Goal: Transaction & Acquisition: Purchase product/service

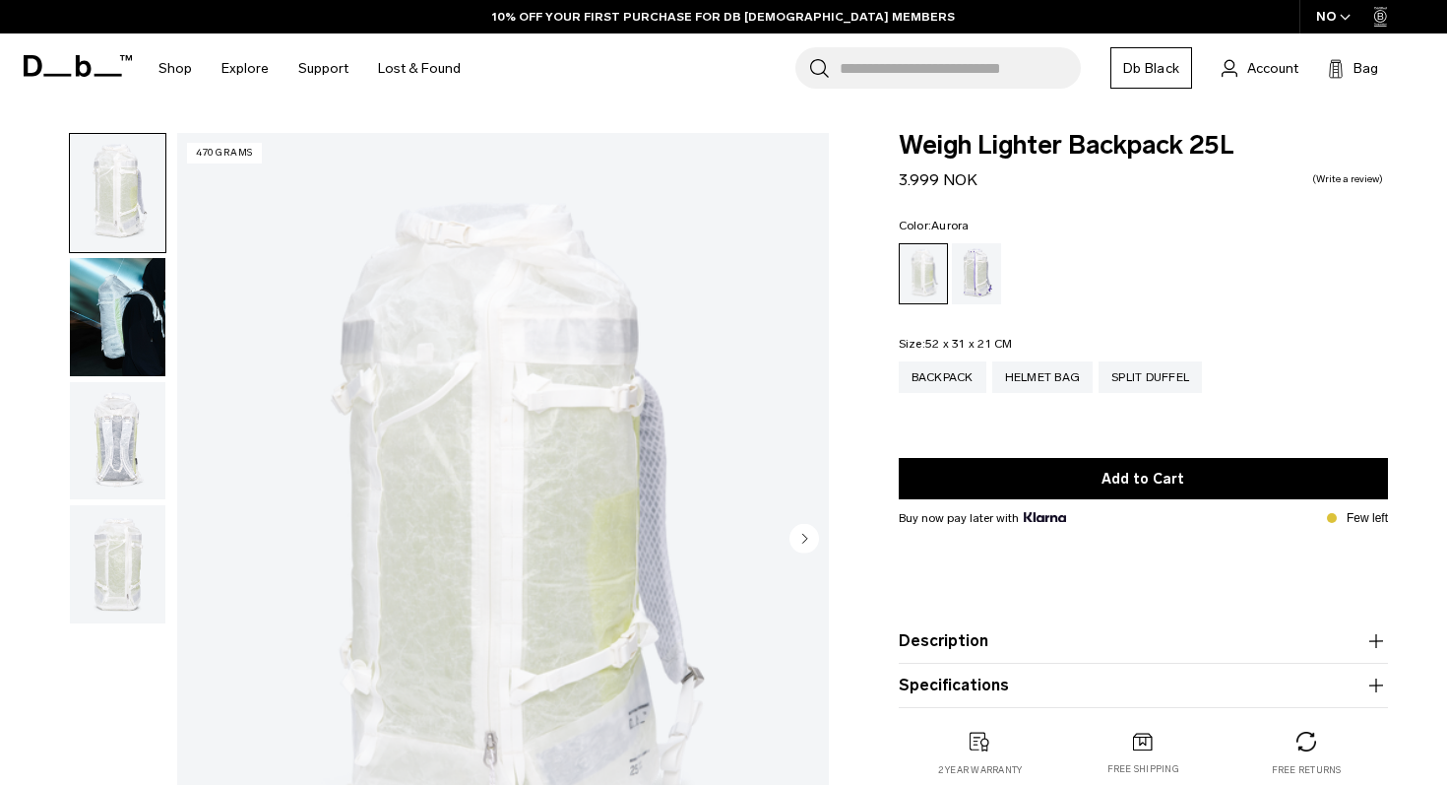
click at [976, 268] on div "Aurora" at bounding box center [977, 273] width 50 height 61
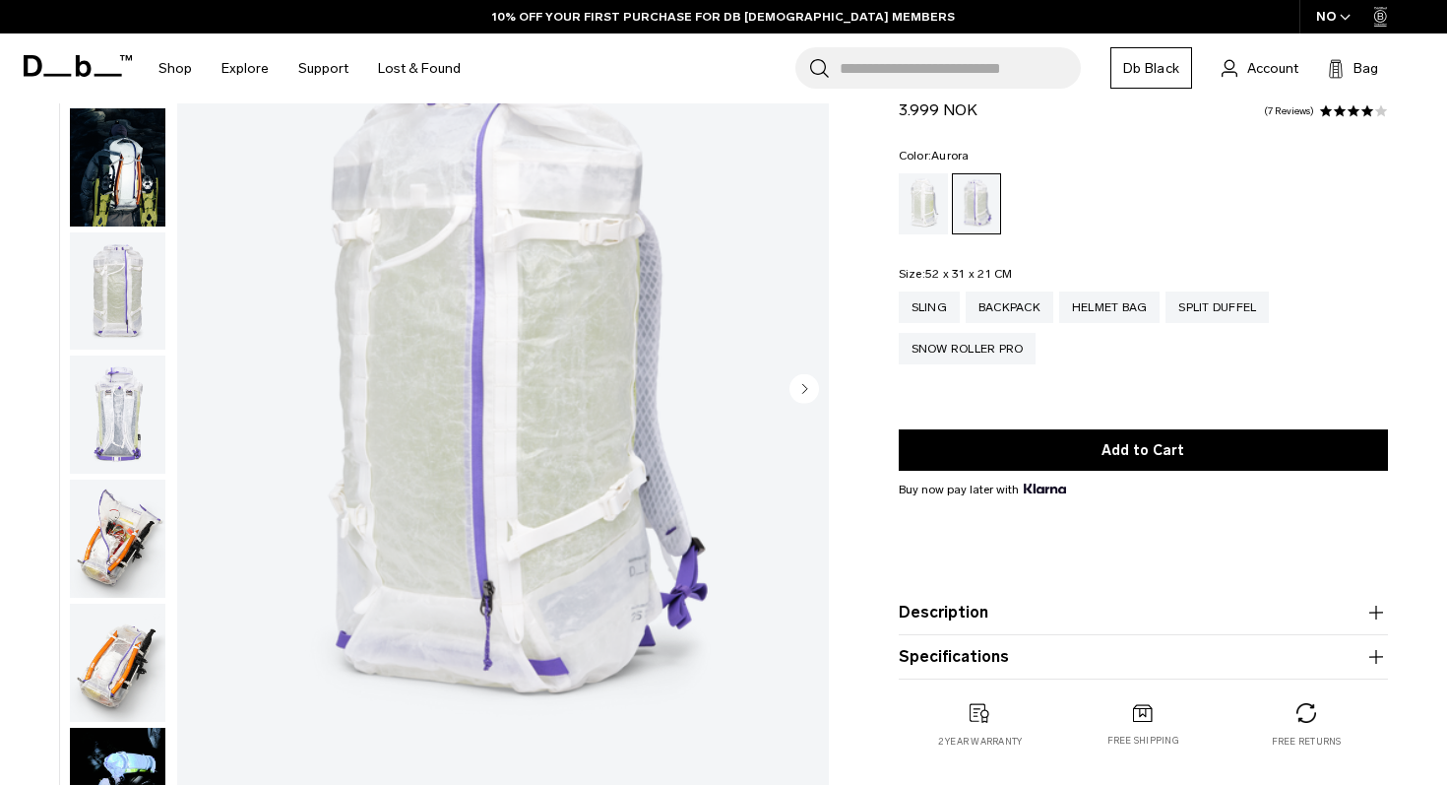
scroll to position [151, 0]
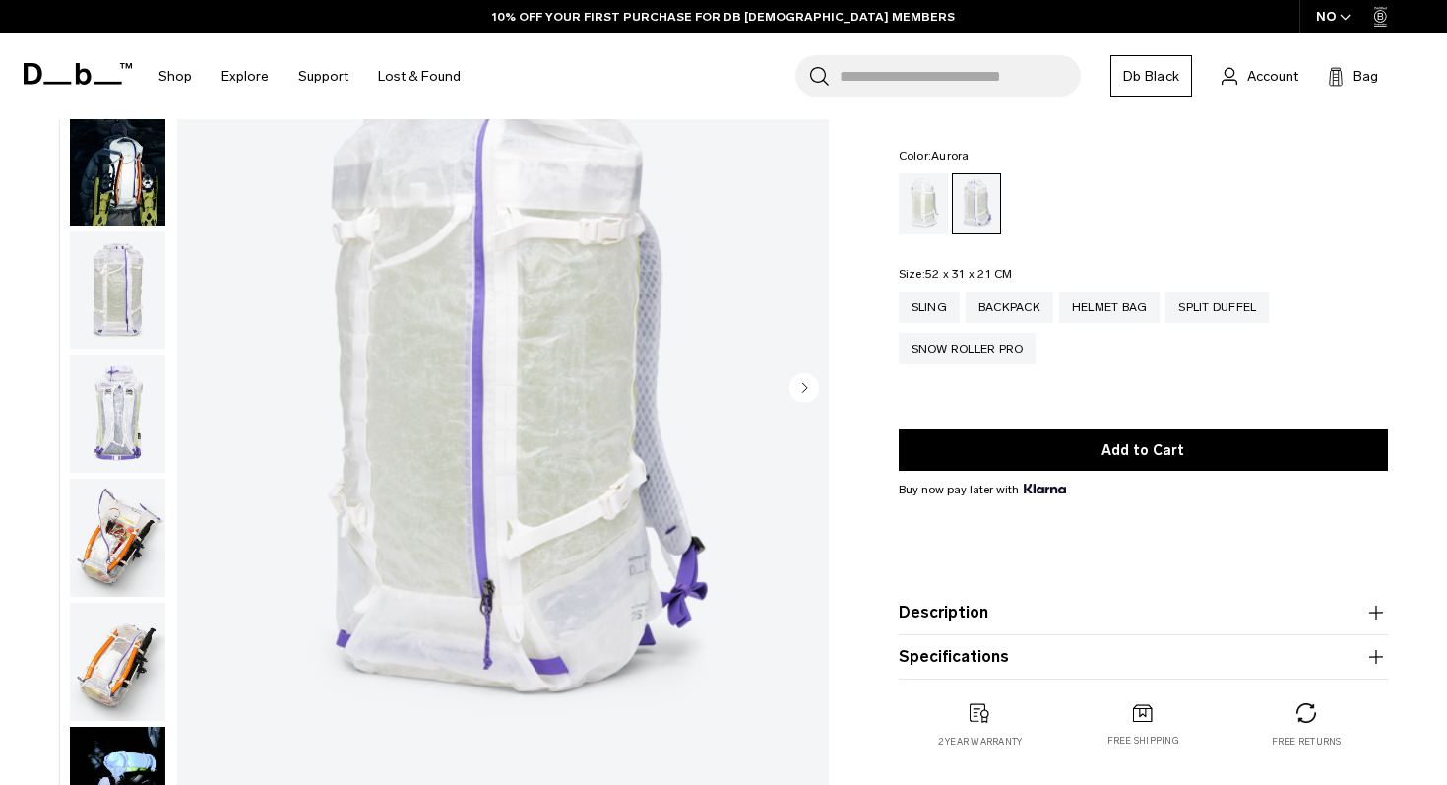
click at [117, 425] on img "button" at bounding box center [117, 413] width 95 height 118
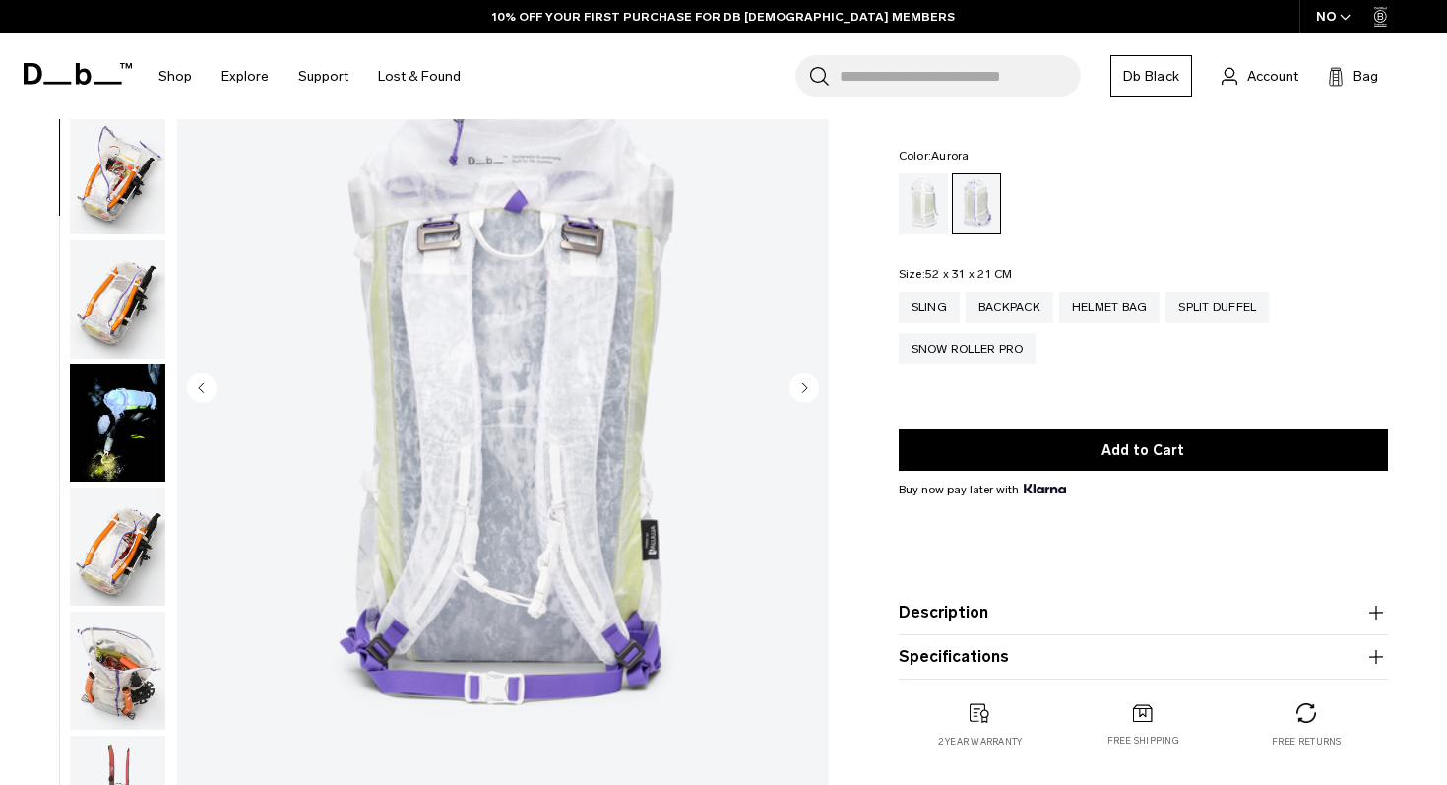
scroll to position [371, 0]
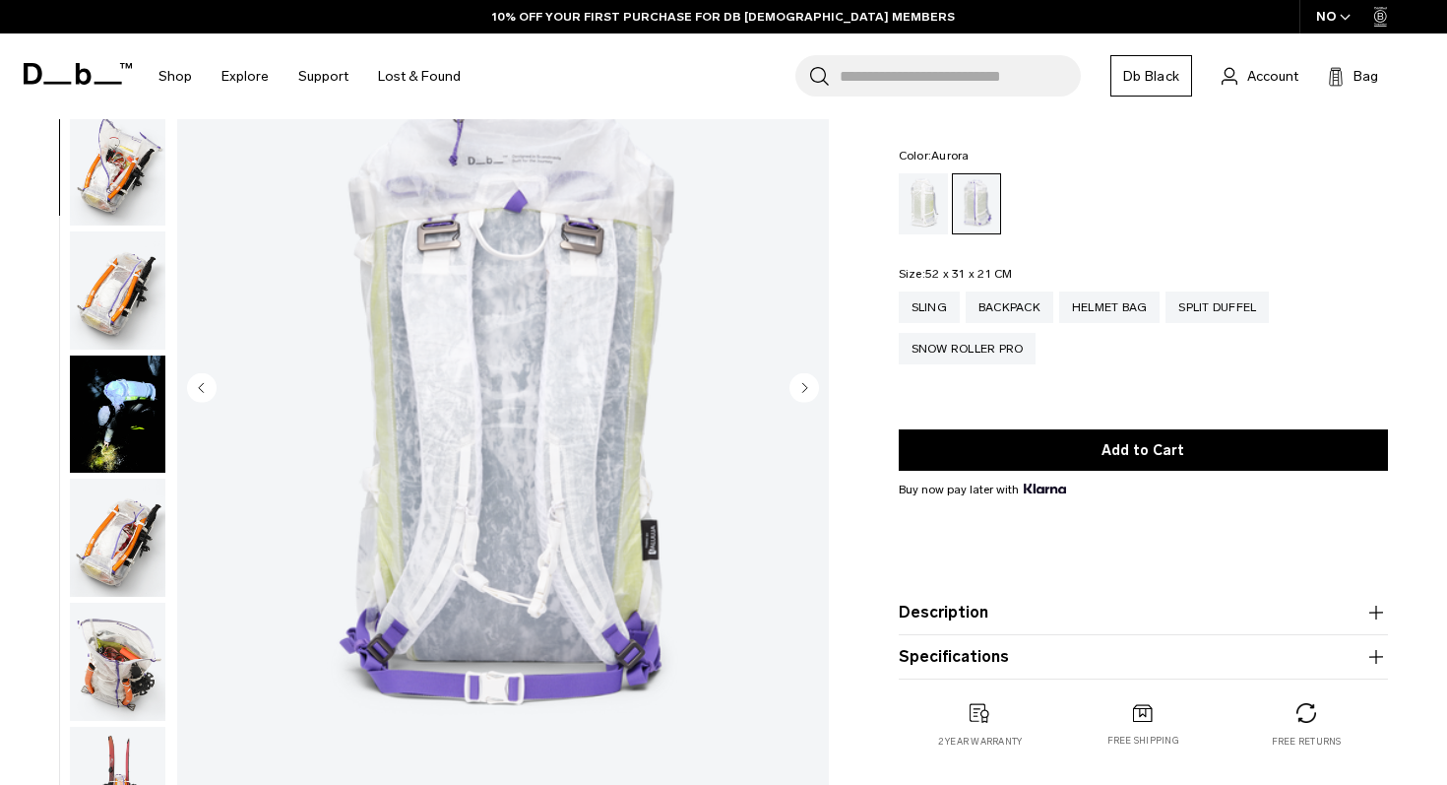
click at [116, 322] on img "button" at bounding box center [117, 290] width 95 height 118
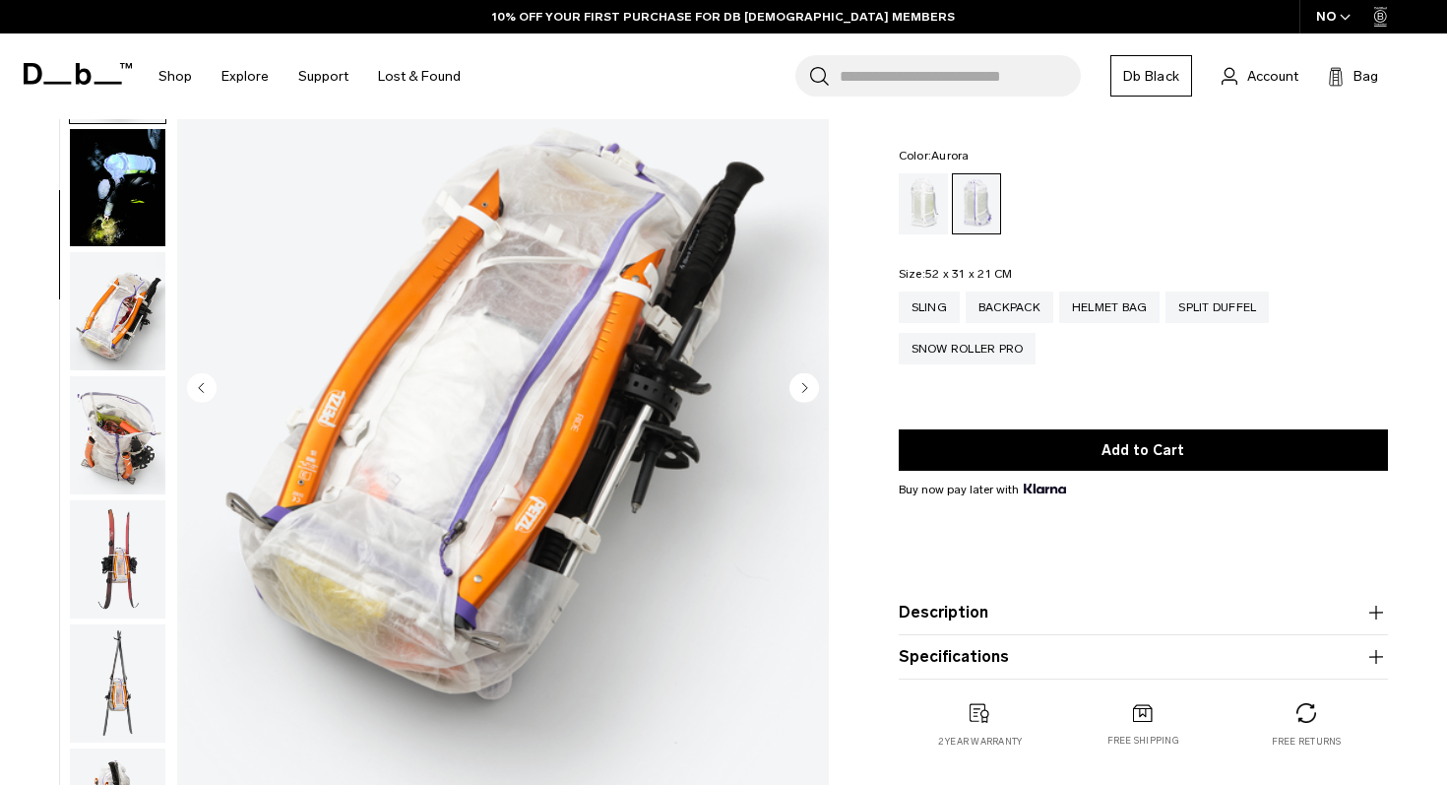
scroll to position [619, 0]
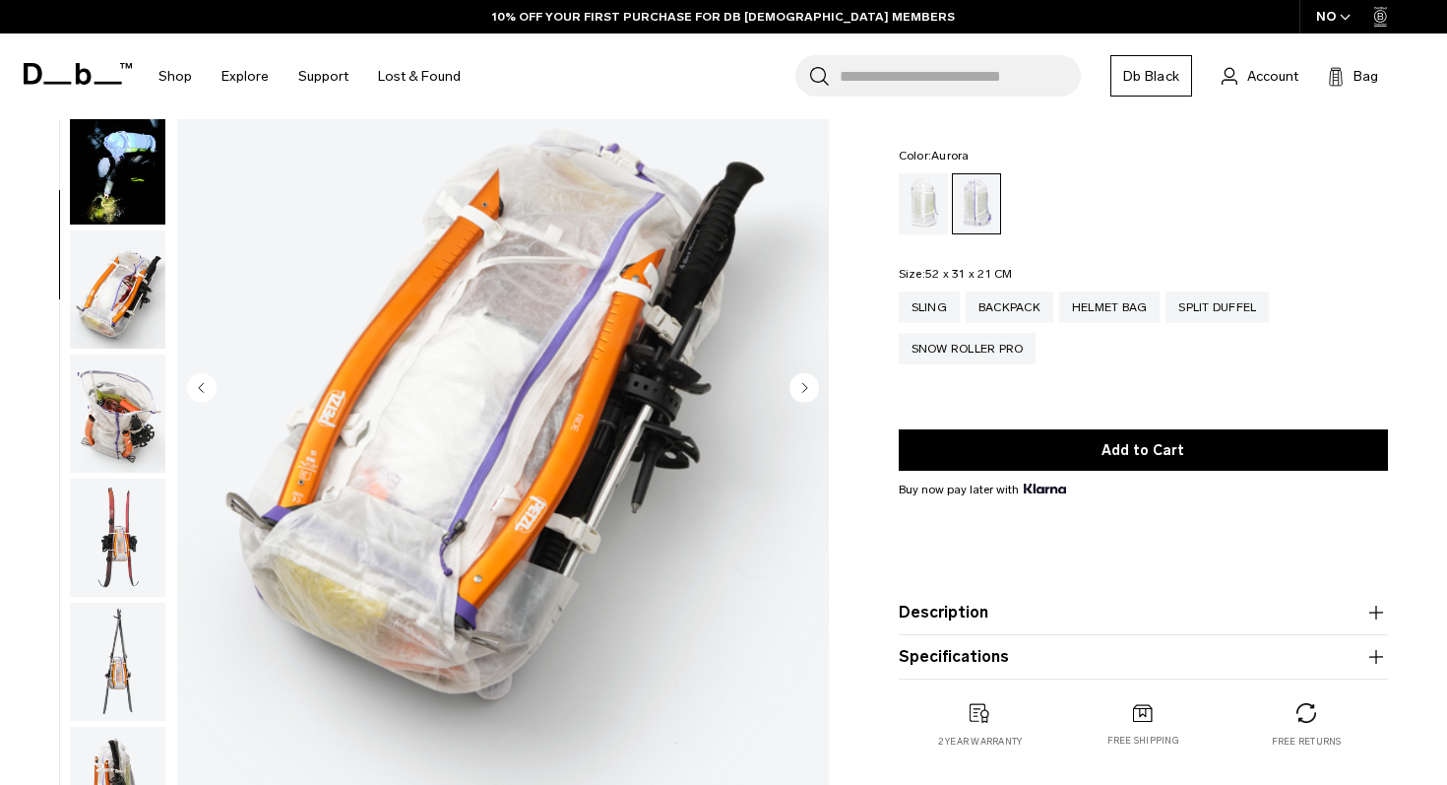
click at [118, 306] on img "button" at bounding box center [117, 289] width 95 height 118
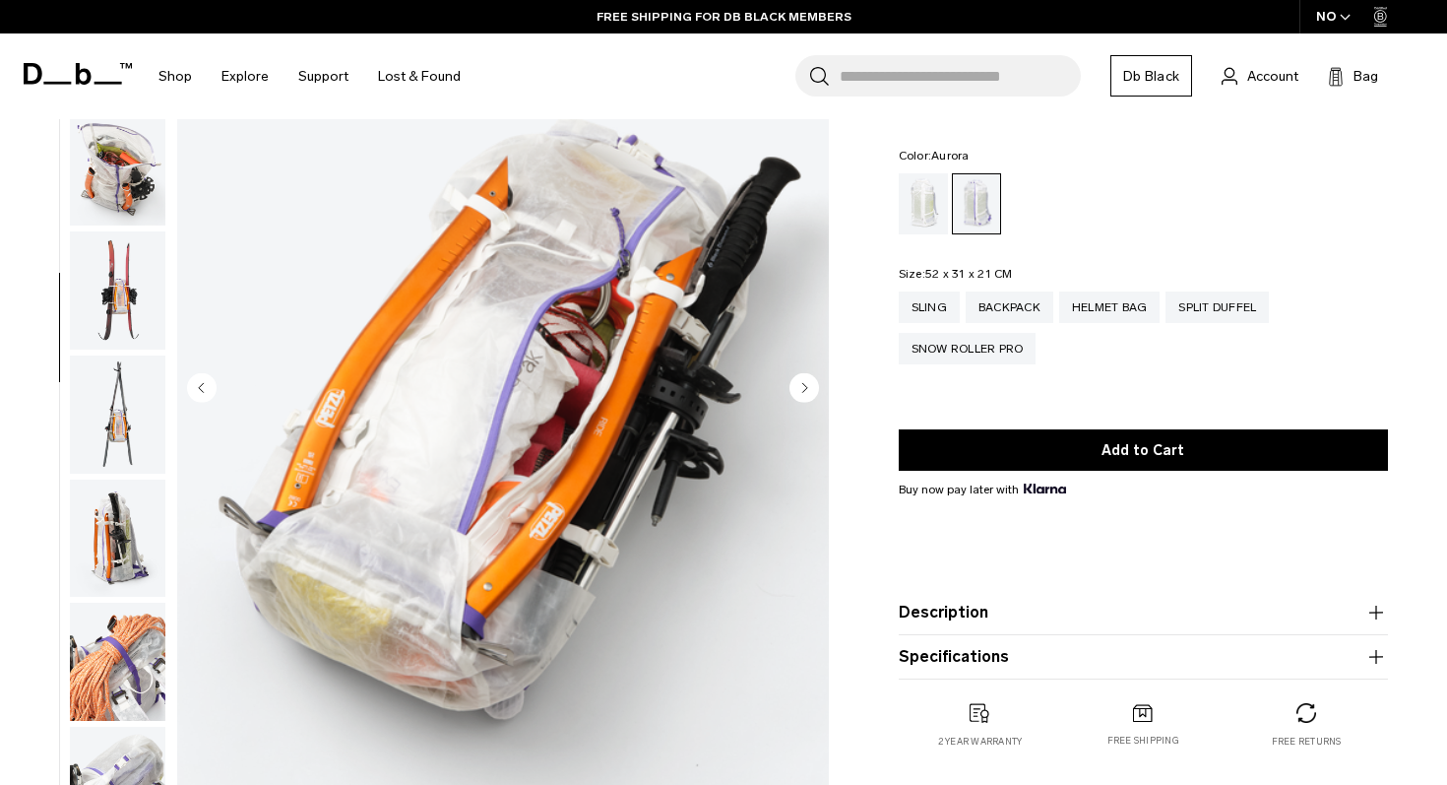
scroll to position [867, 0]
click at [120, 166] on img "button" at bounding box center [117, 165] width 95 height 118
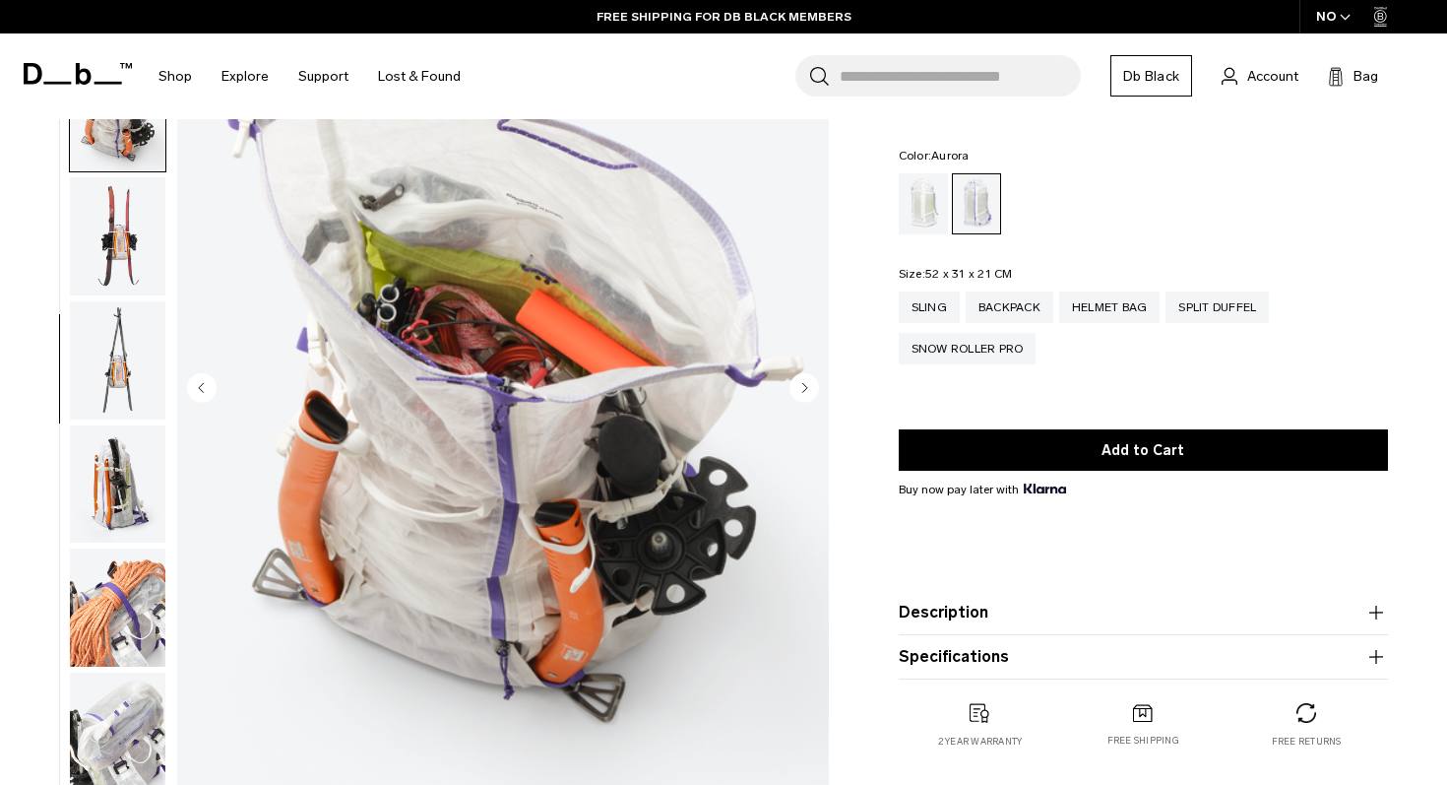
click at [120, 243] on img "button" at bounding box center [117, 236] width 95 height 118
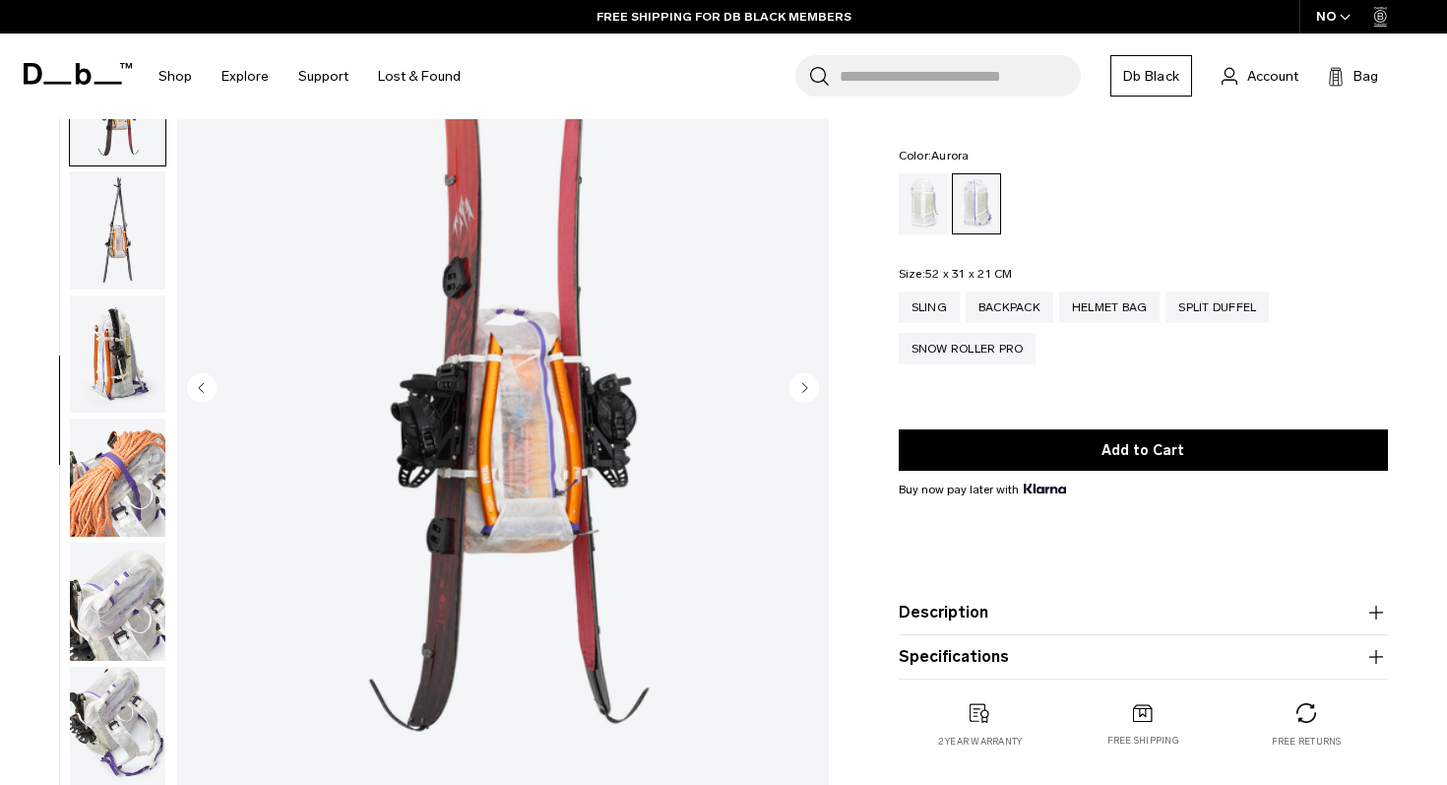
click at [113, 333] on img "button" at bounding box center [117, 354] width 95 height 118
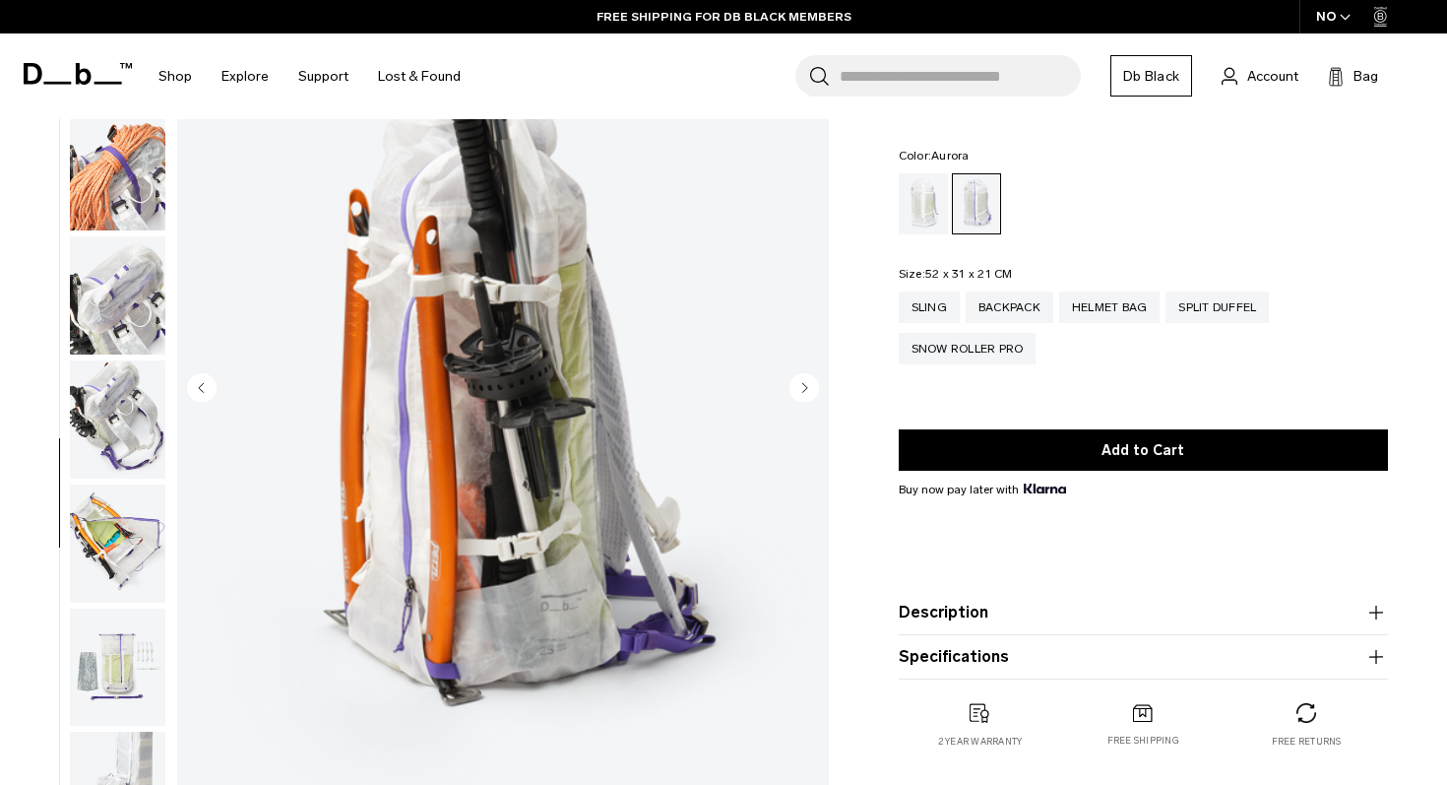
scroll to position [1362, 0]
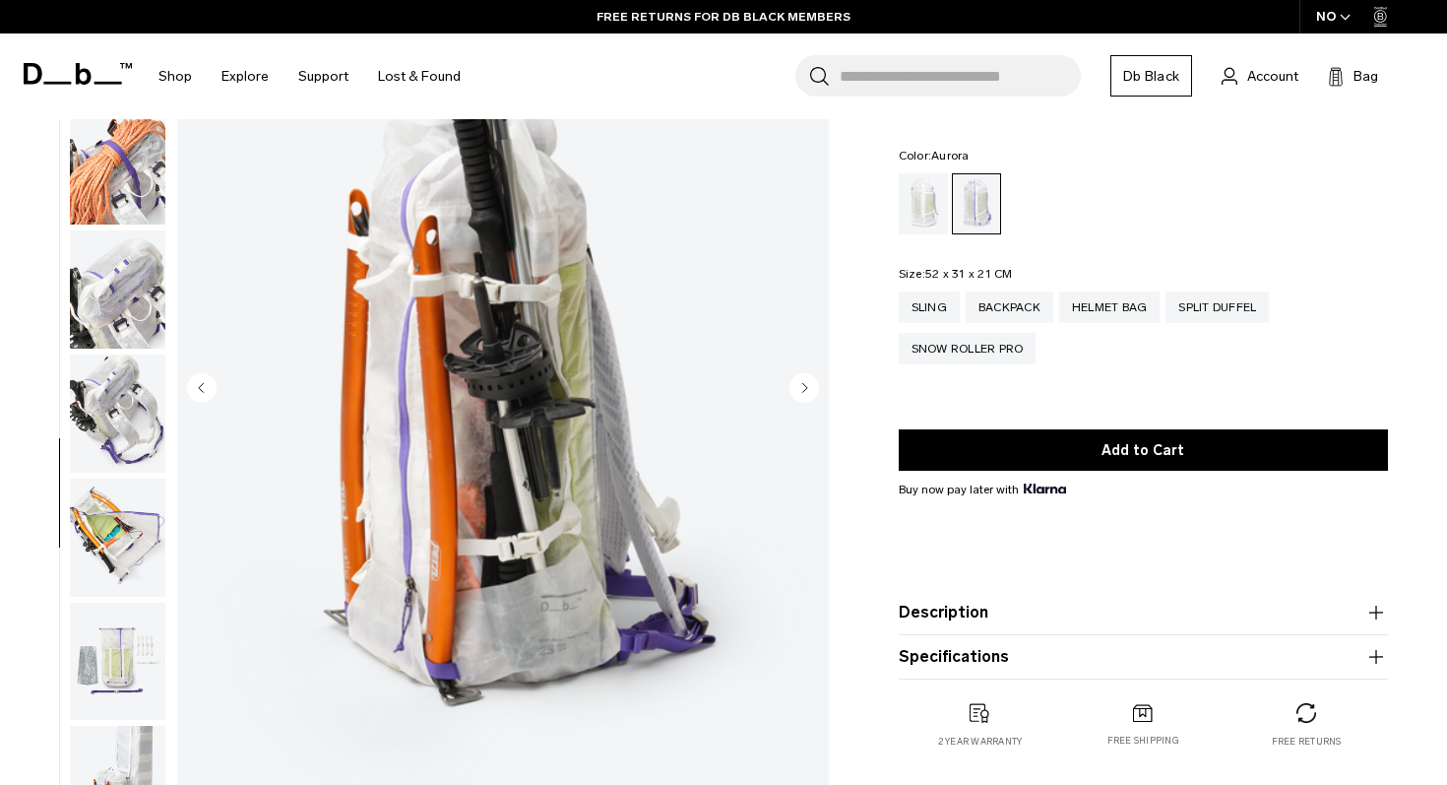
click at [127, 551] on img "button" at bounding box center [117, 537] width 95 height 118
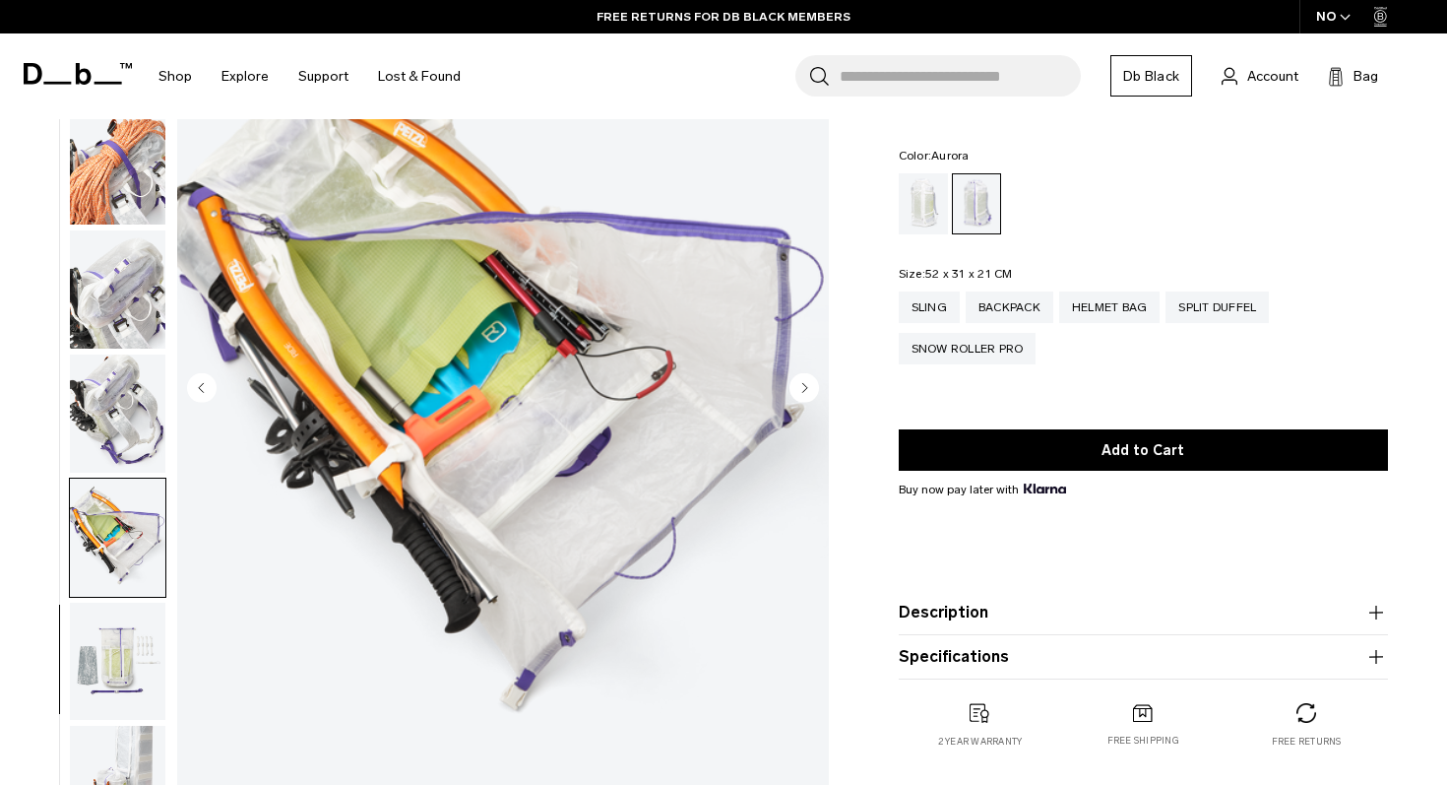
scroll to position [1411, 0]
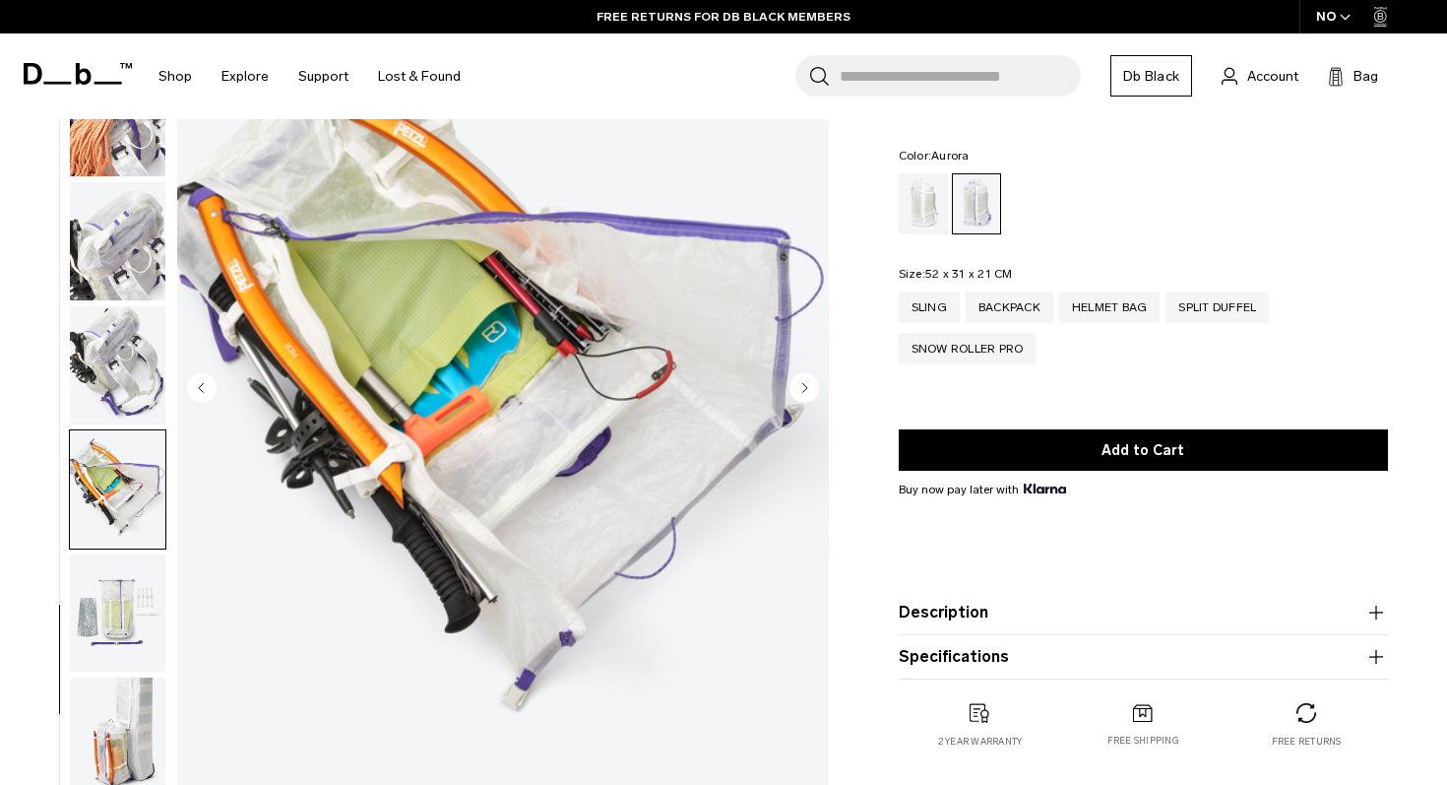
click at [115, 408] on img "button" at bounding box center [117, 365] width 95 height 118
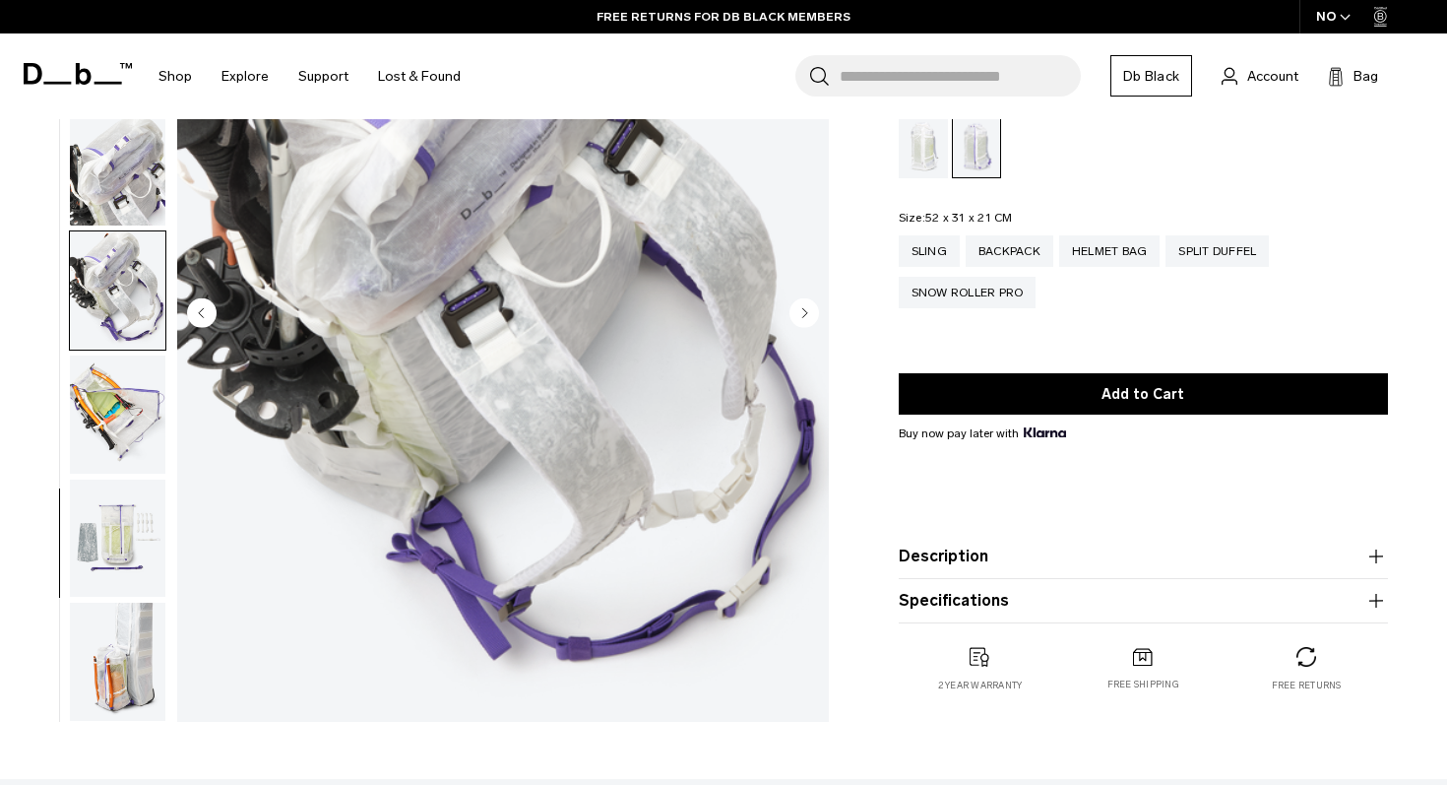
scroll to position [241, 0]
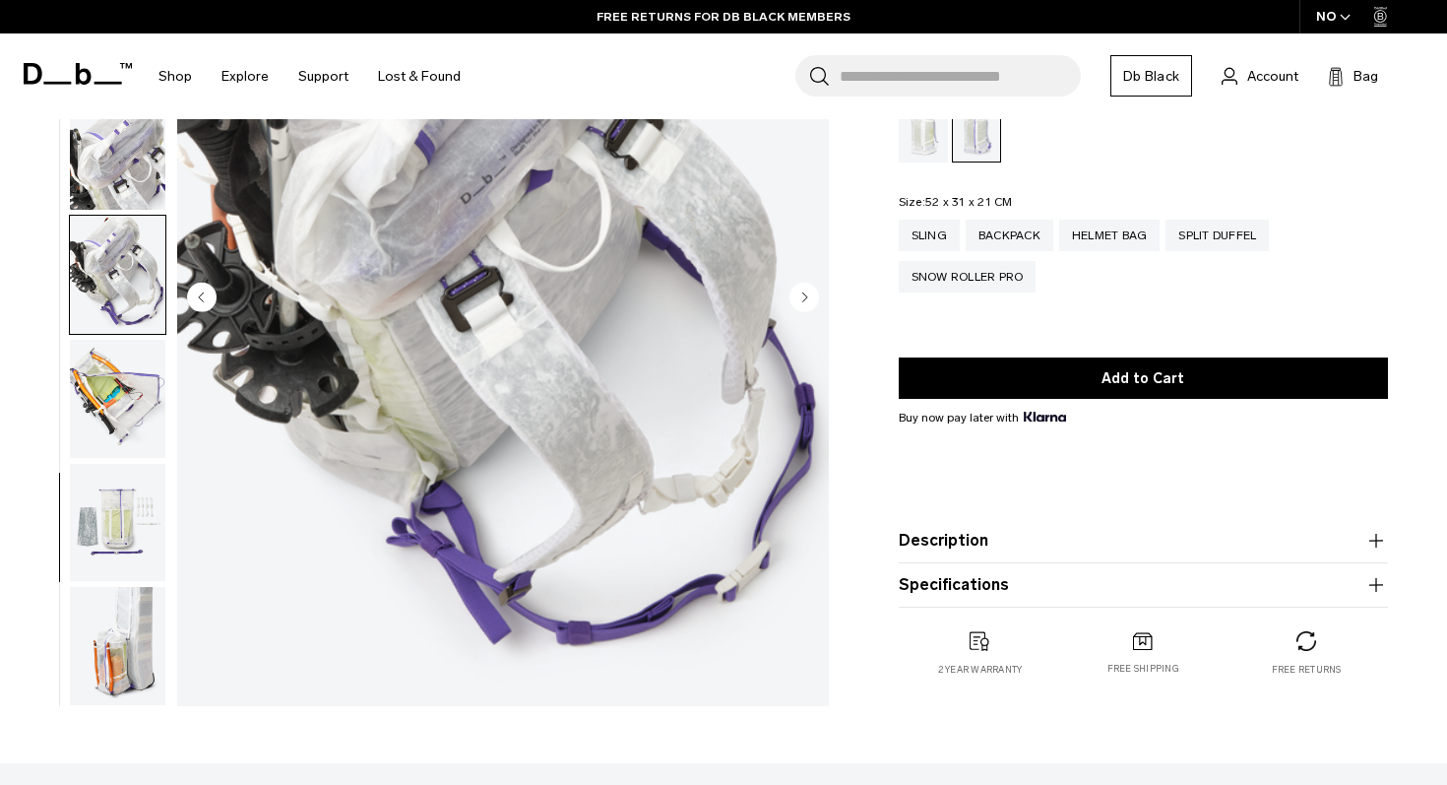
click at [114, 421] on img "button" at bounding box center [117, 399] width 95 height 118
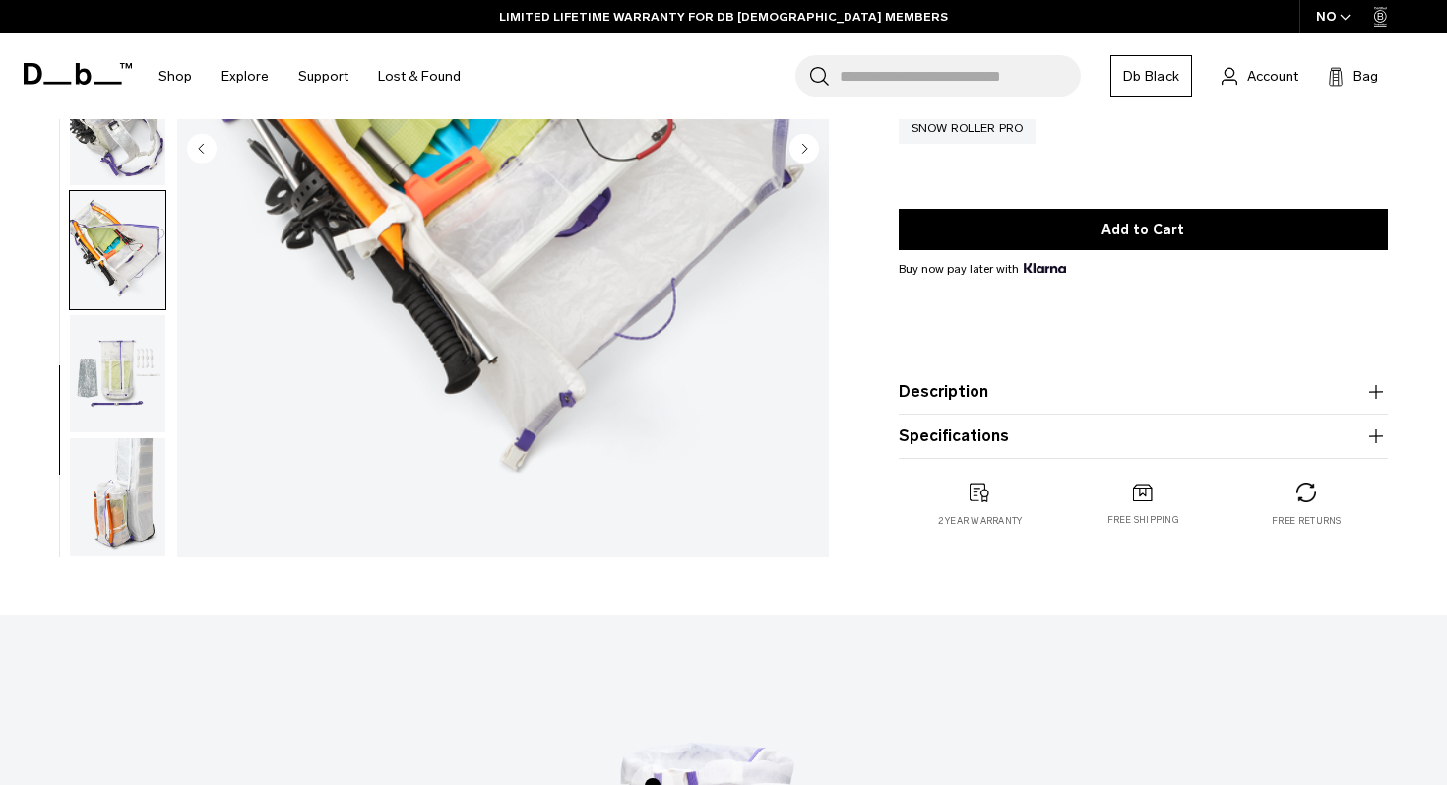
scroll to position [400, 0]
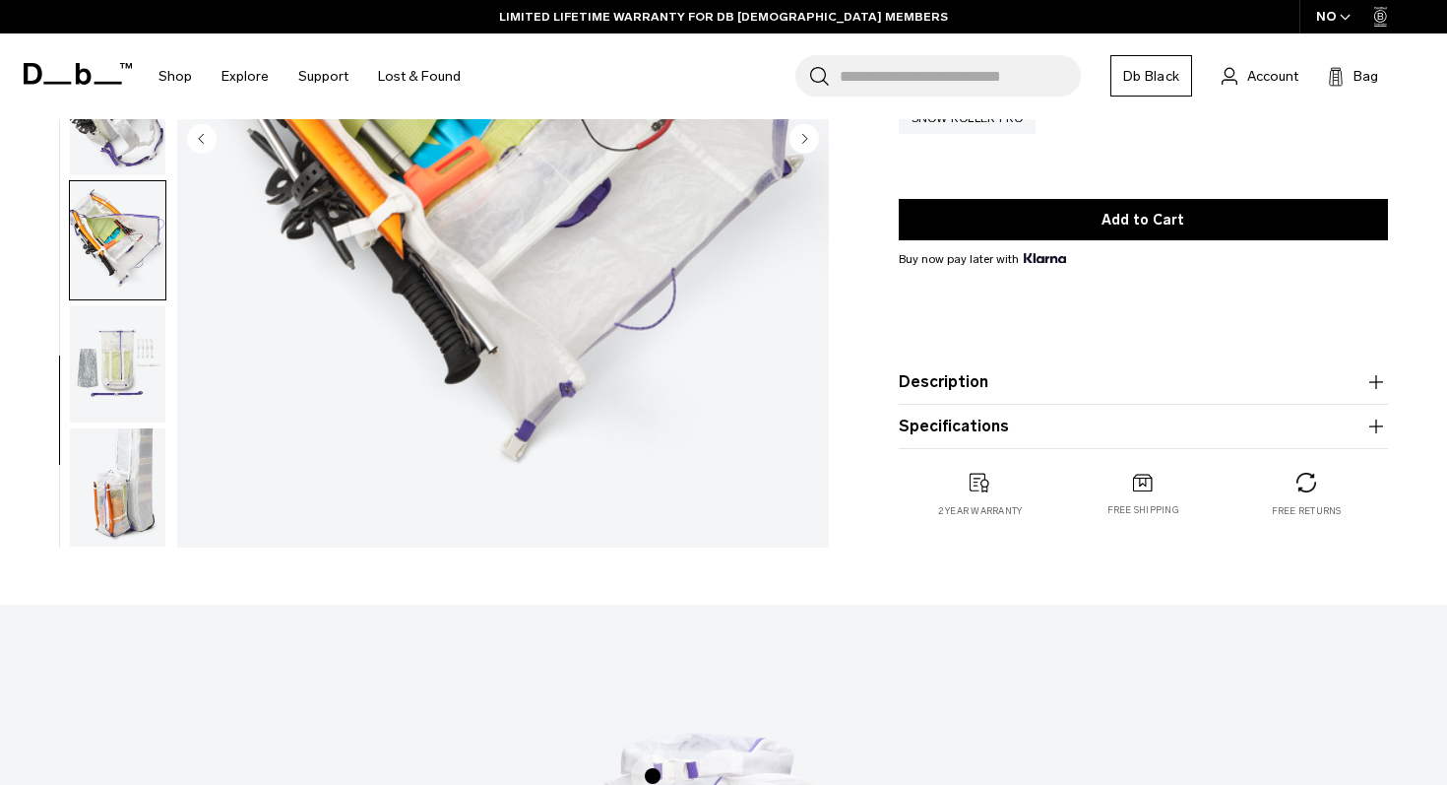
click at [113, 475] on img "button" at bounding box center [117, 487] width 95 height 118
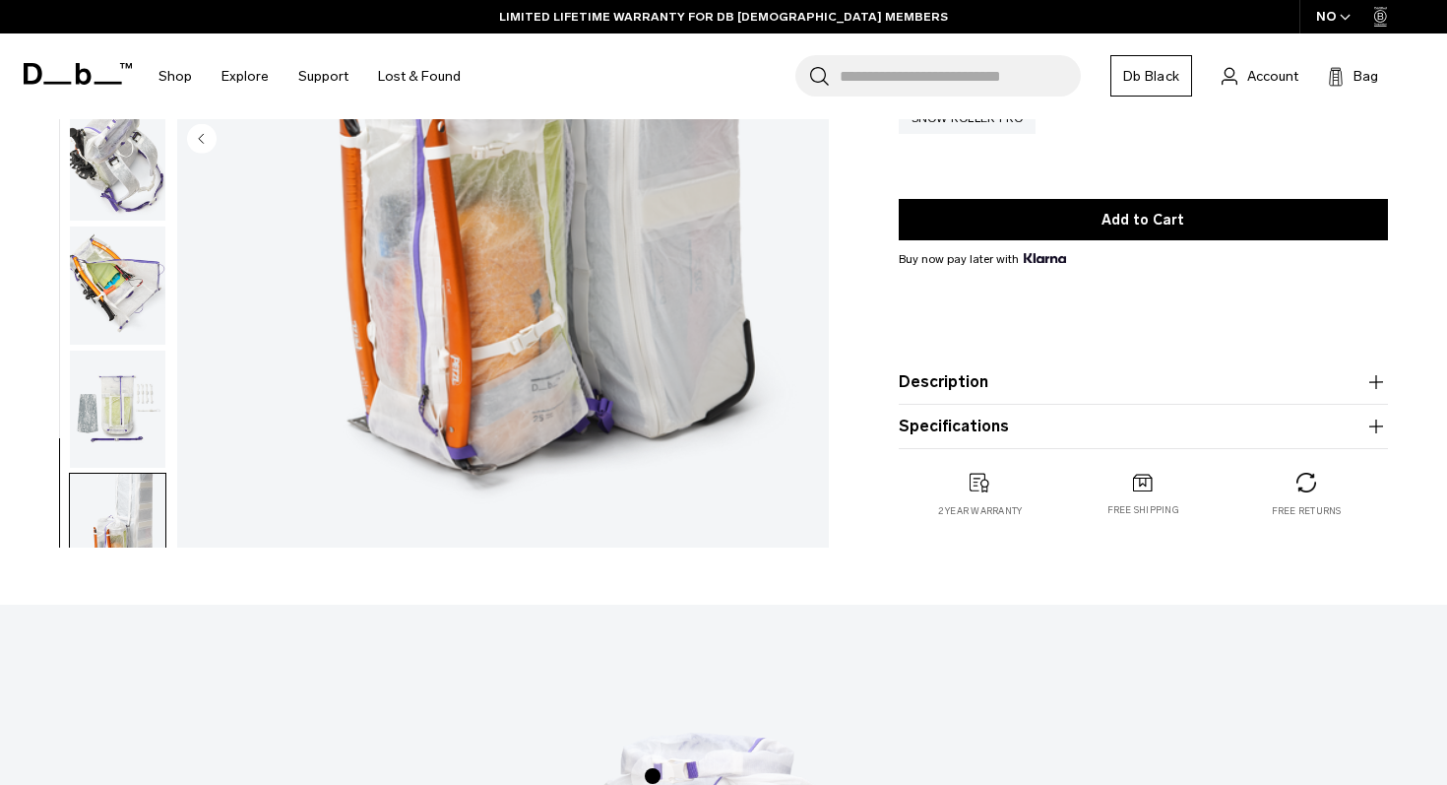
scroll to position [1411, 0]
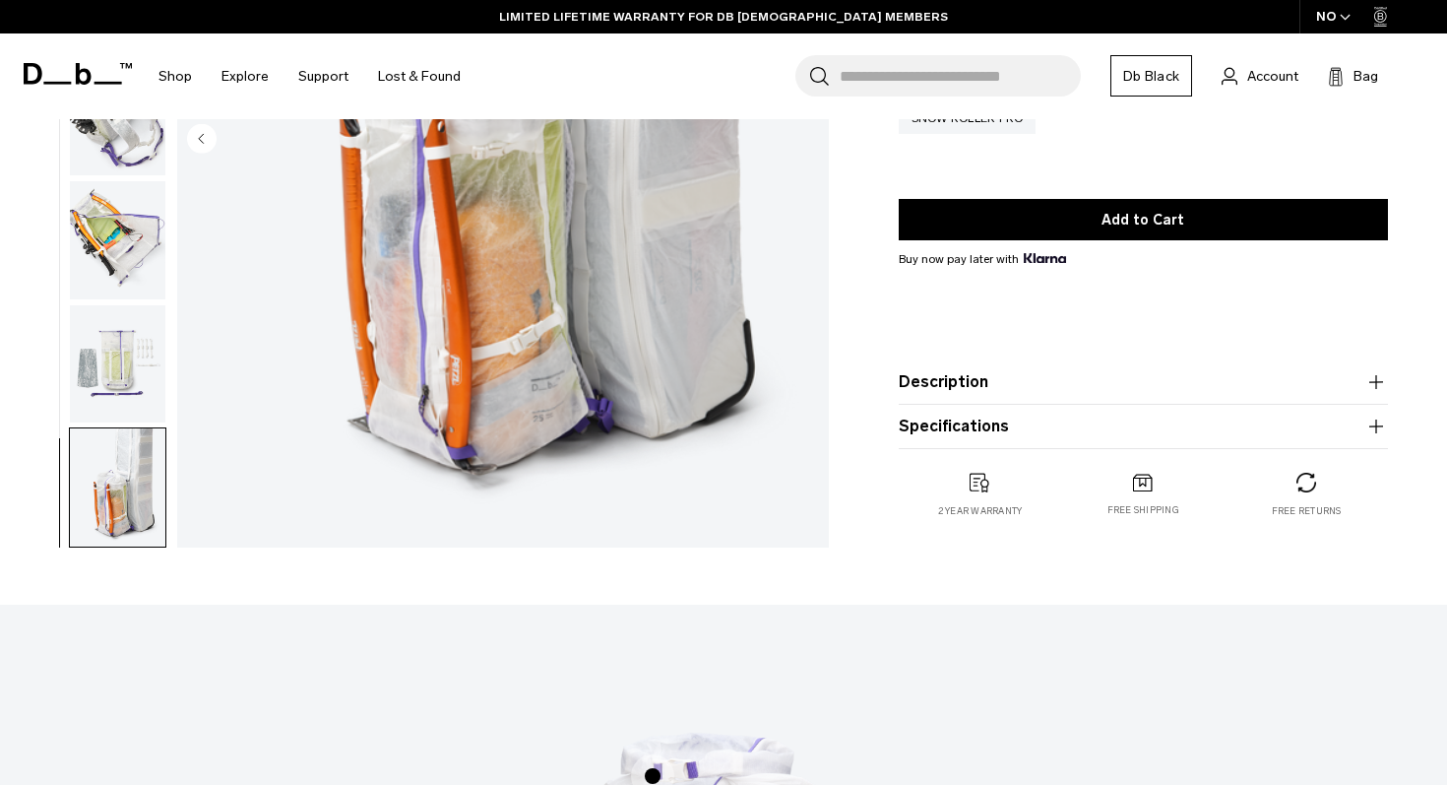
click at [120, 365] on img "button" at bounding box center [117, 364] width 95 height 118
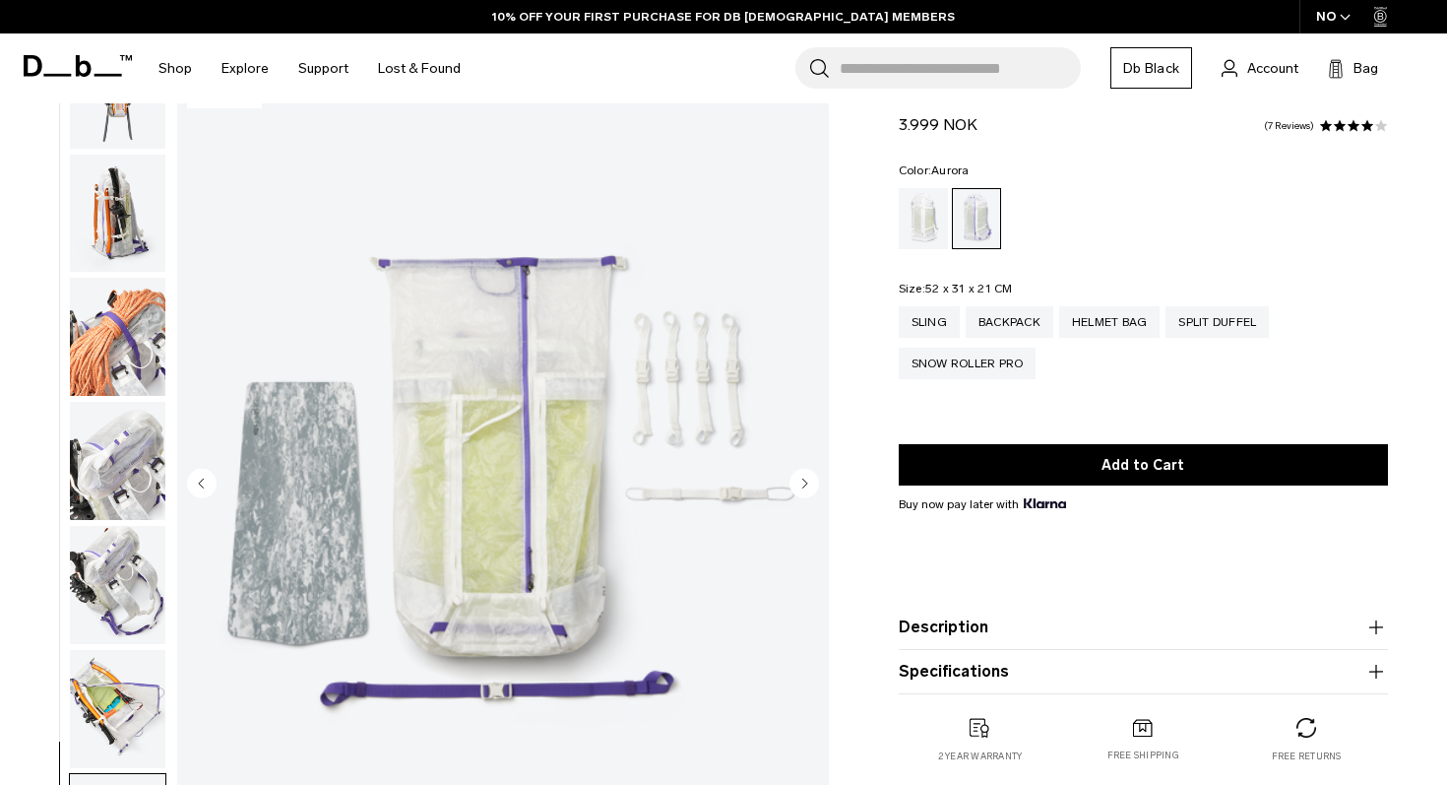
scroll to position [1270, 0]
